Goal: Find specific page/section: Find specific page/section

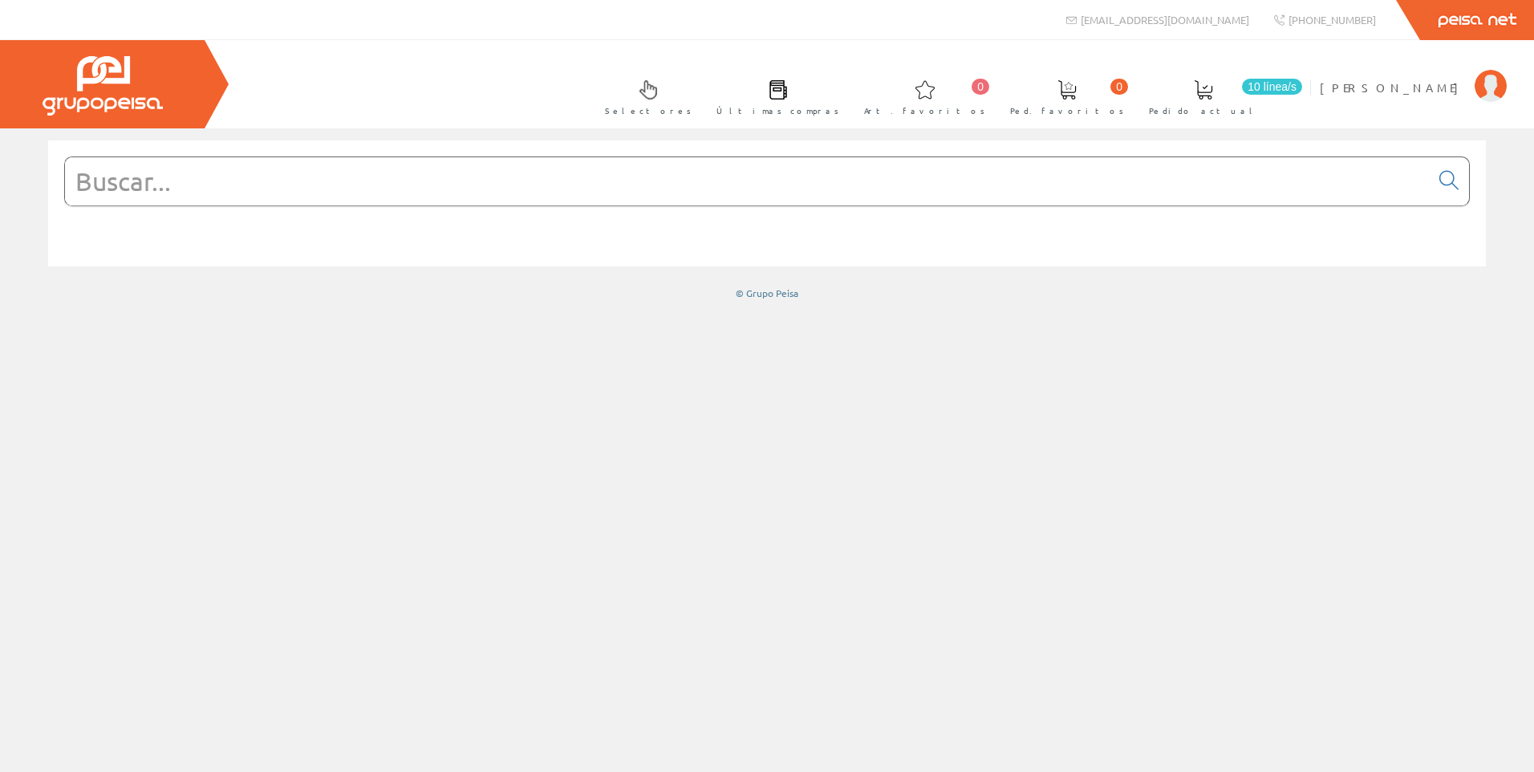
click at [785, 185] on input "text" at bounding box center [747, 181] width 1365 height 48
click at [784, 185] on input "text" at bounding box center [747, 181] width 1365 height 48
click at [729, 200] on input "text" at bounding box center [747, 181] width 1365 height 48
click at [524, 195] on input "text" at bounding box center [747, 181] width 1365 height 48
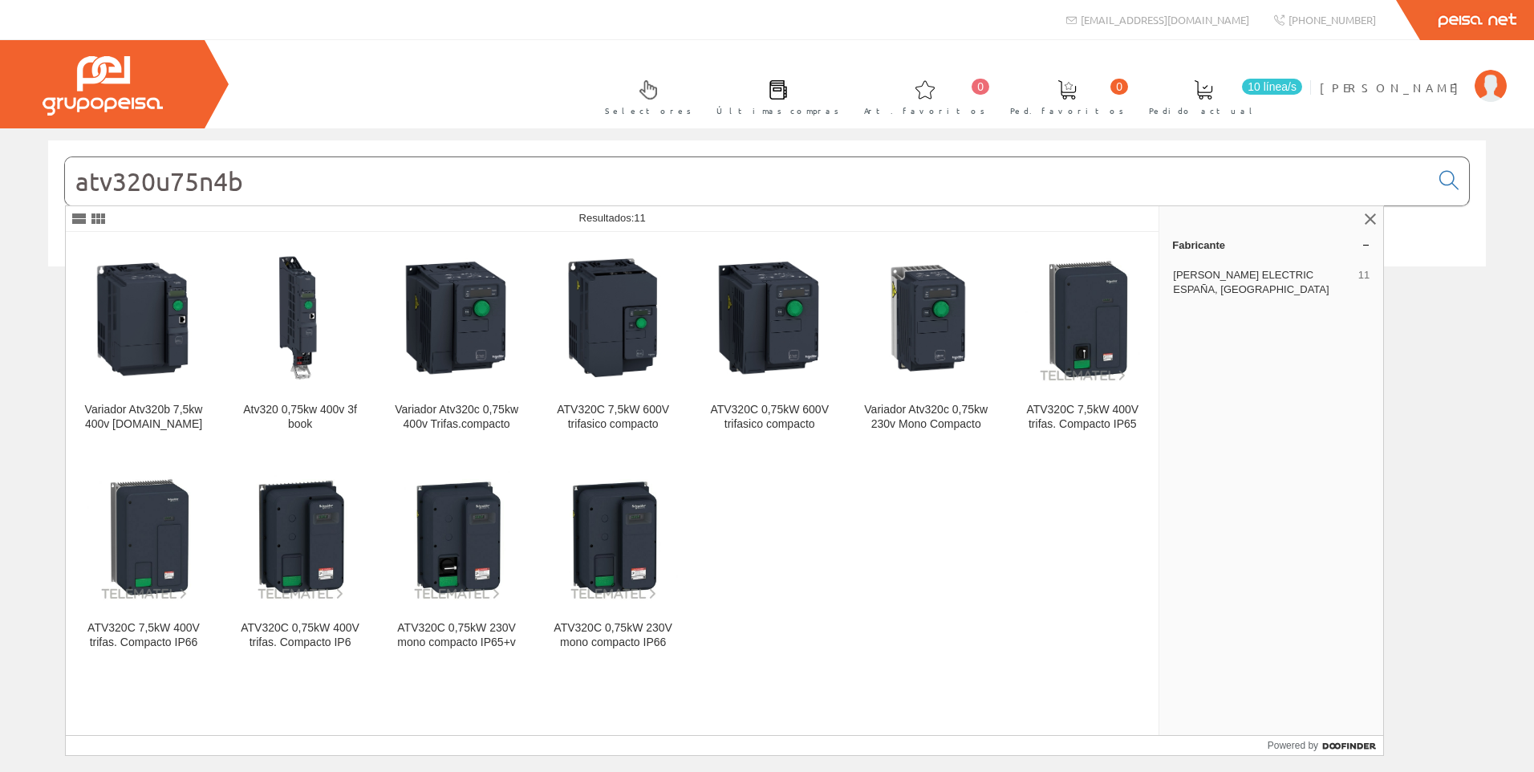
click at [189, 178] on input "atv320u75n4b" at bounding box center [747, 181] width 1365 height 48
type input "atv320u75n4b"
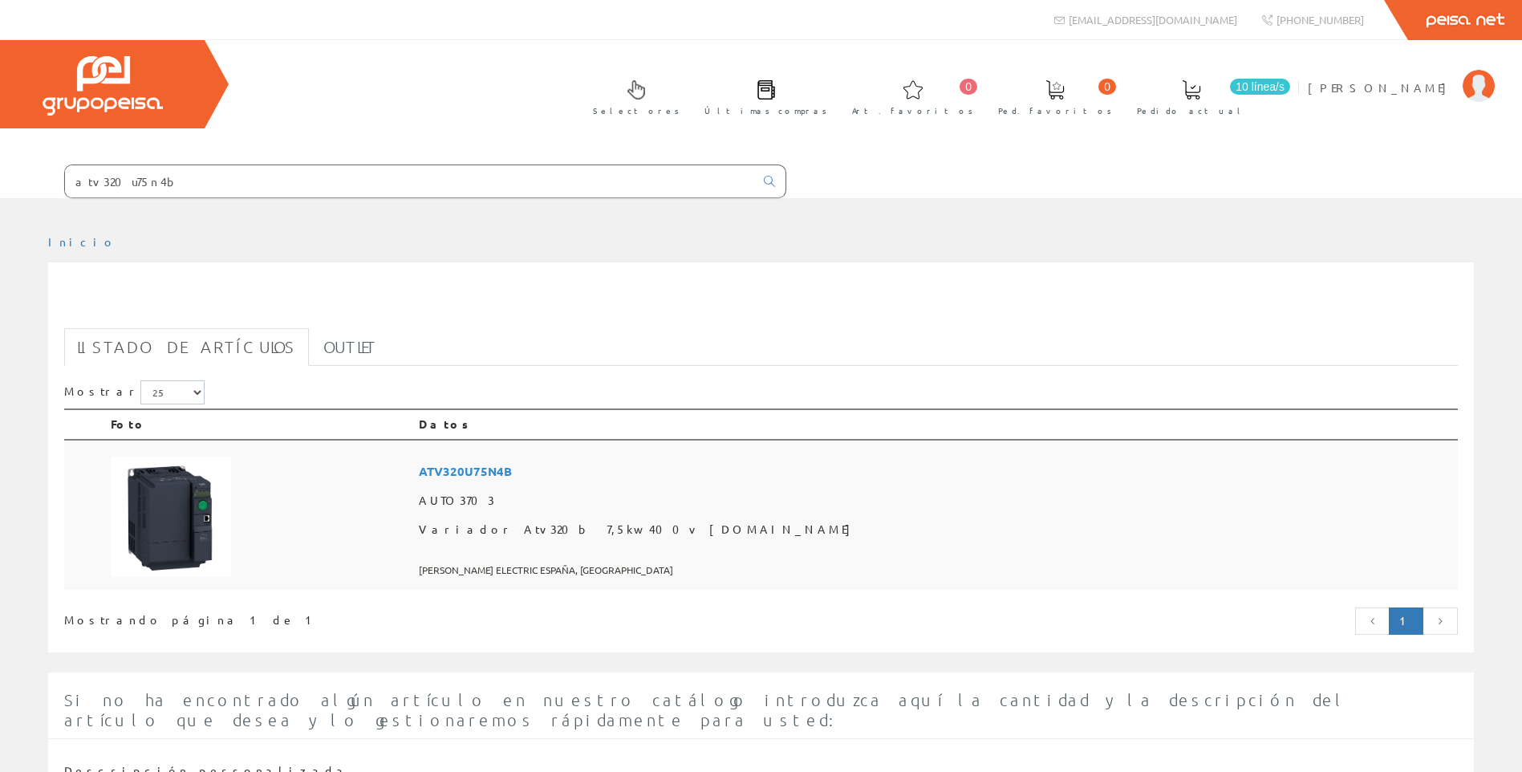
click at [412, 516] on td at bounding box center [258, 515] width 308 height 151
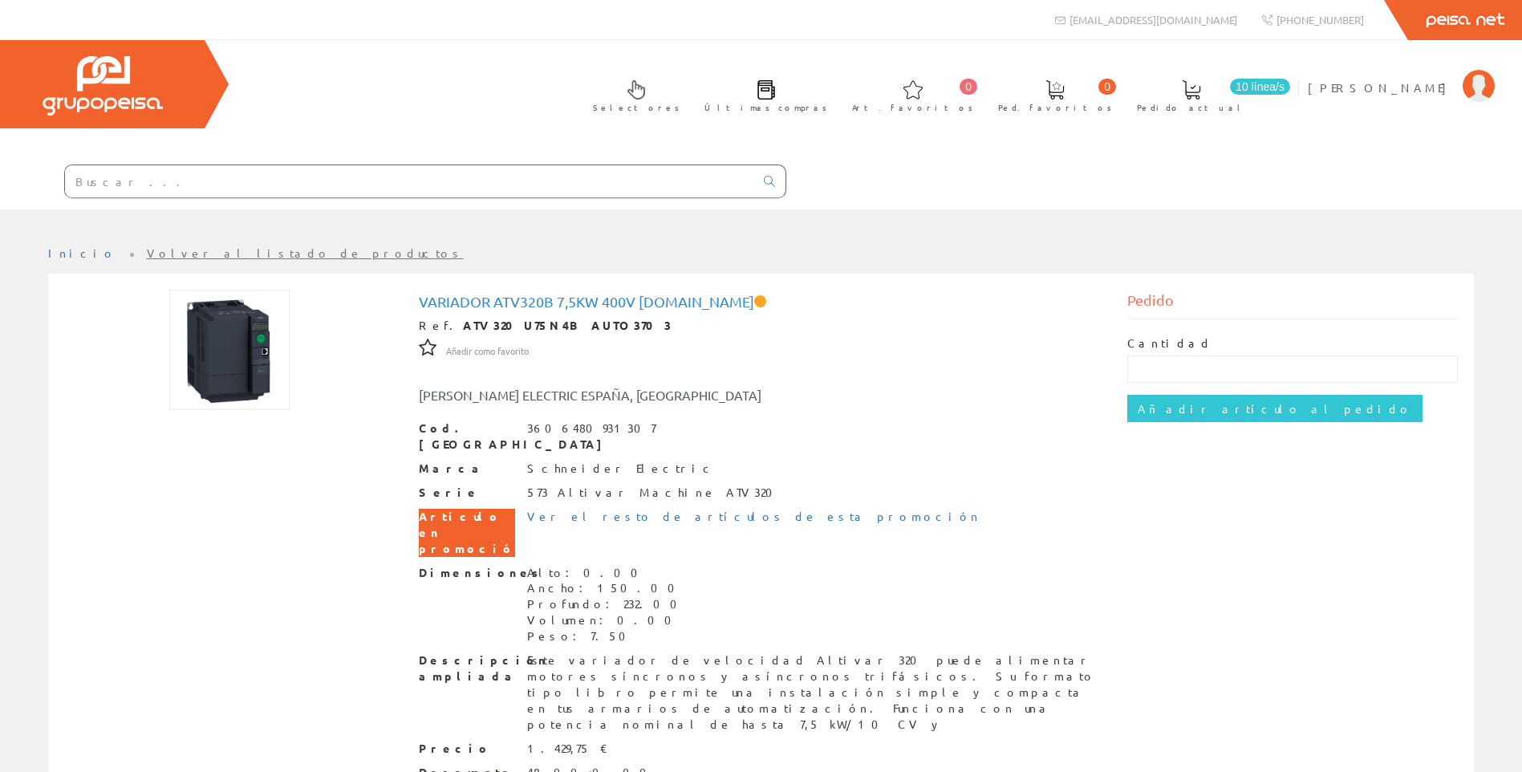
scroll to position [78, 0]
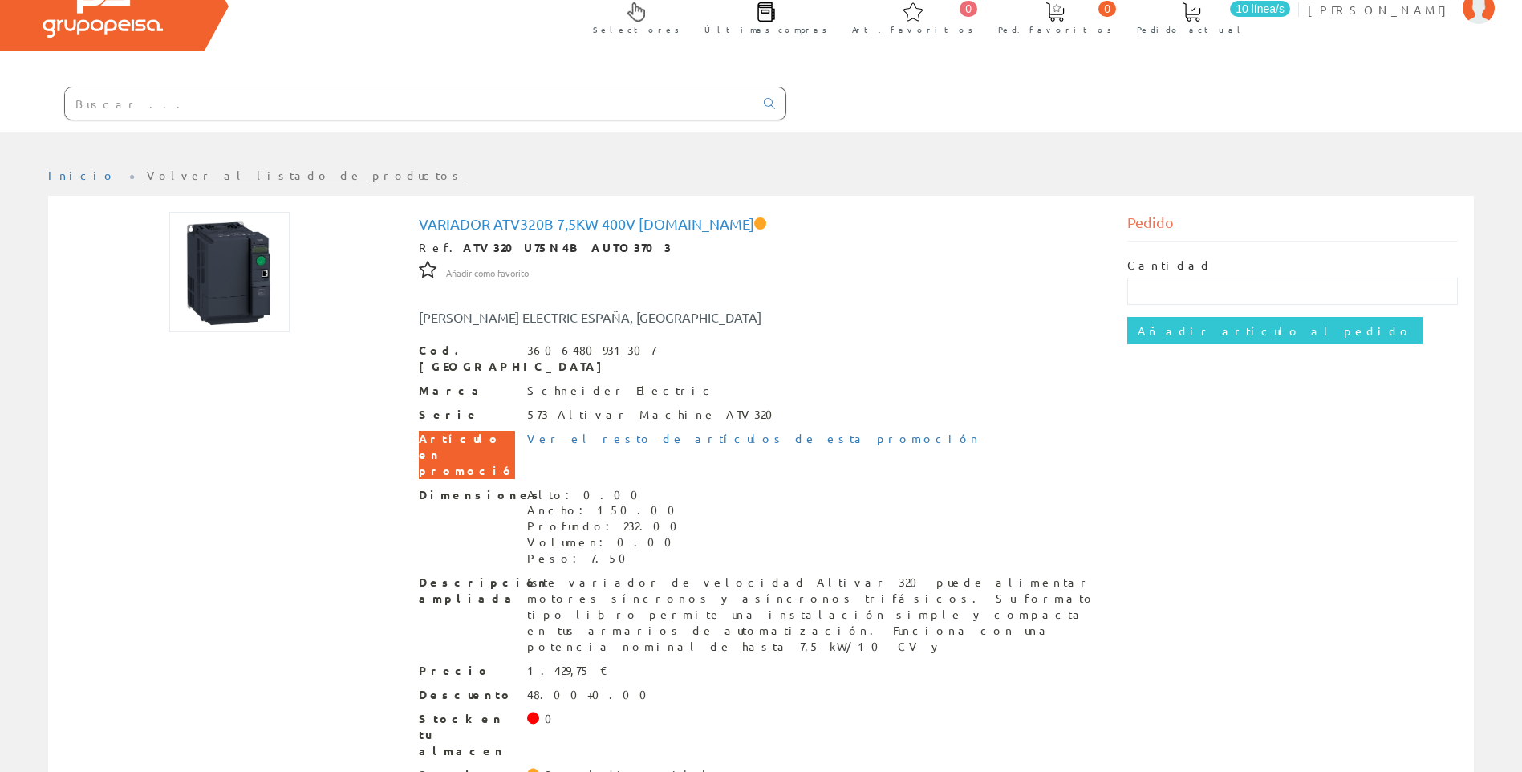
click at [493, 245] on strong "ATV320U75N4B AUTO3703" at bounding box center [567, 247] width 209 height 14
